Goal: Task Accomplishment & Management: Complete application form

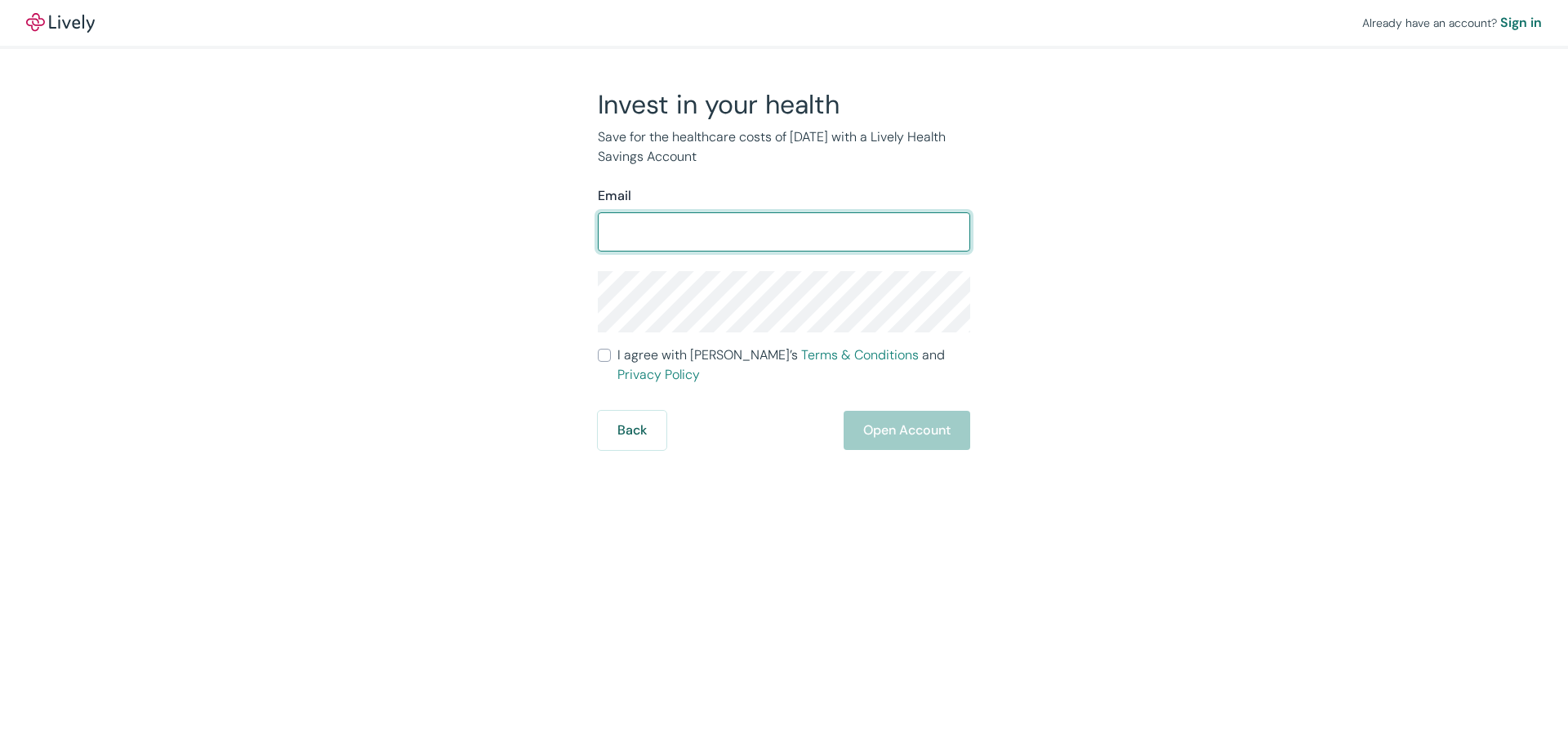
click at [662, 230] on input "Email" at bounding box center [784, 231] width 372 height 32
type input "[PERSON_NAME][EMAIL_ADDRESS][DOMAIN_NAME]"
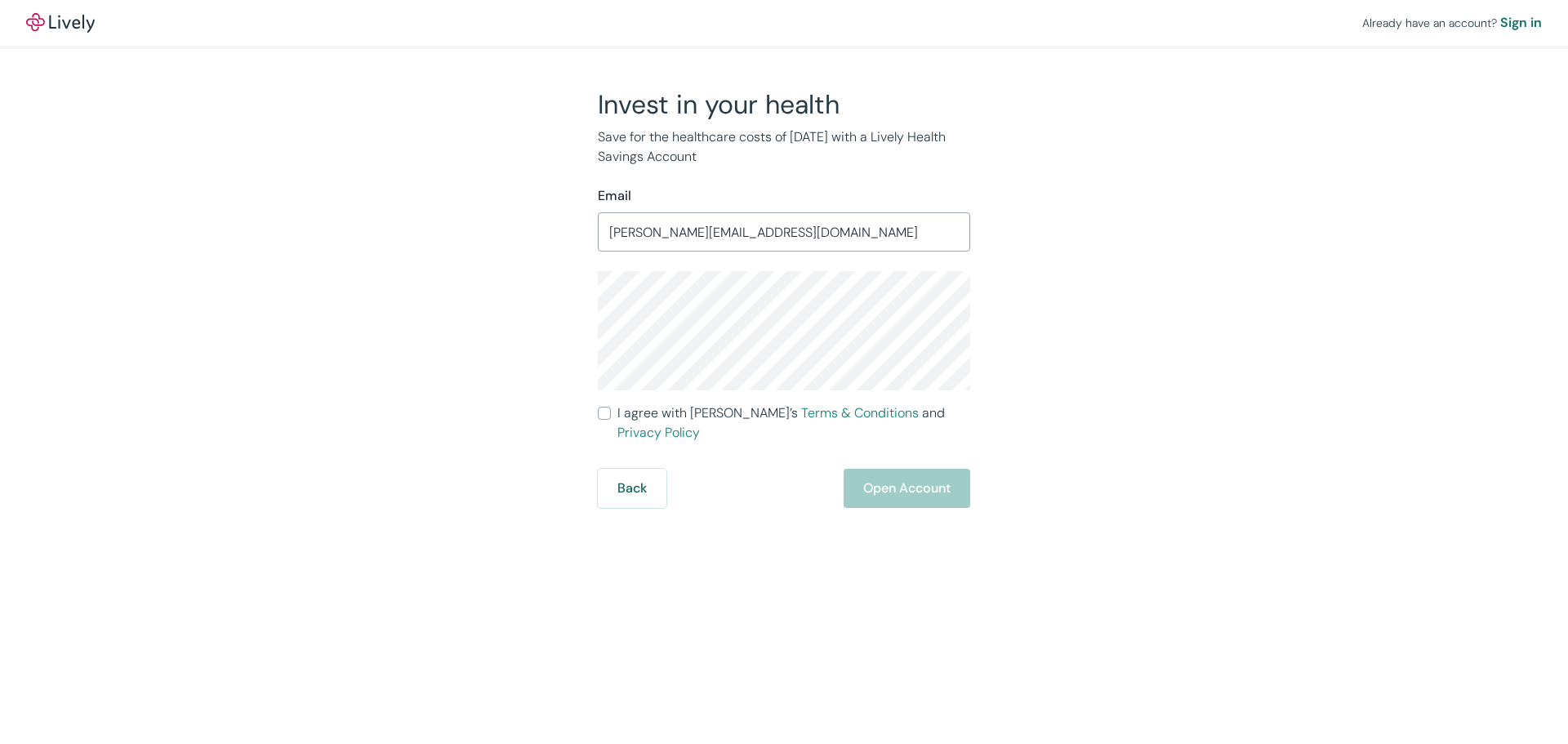
click at [402, 305] on div "Invest in your health Save for the healthcare costs of [DATE] with a Lively Hea…" at bounding box center [774, 298] width 784 height 420
click at [1034, 356] on div "Invest in your health Save for the healthcare costs of [DATE] with a Lively Hea…" at bounding box center [774, 298] width 784 height 420
click at [604, 415] on input "I agree with Lively’s Terms & Conditions and Privacy Policy" at bounding box center [604, 413] width 13 height 13
checkbox input "true"
click at [901, 469] on button "Open Account" at bounding box center [906, 488] width 126 height 39
